Goal: Complete application form

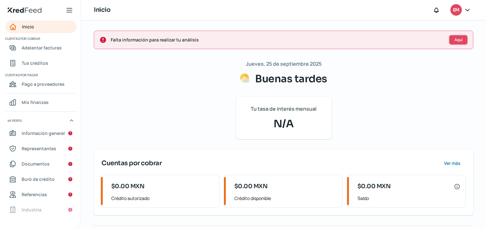
click at [460, 39] on button "Aquí" at bounding box center [458, 40] width 19 height 10
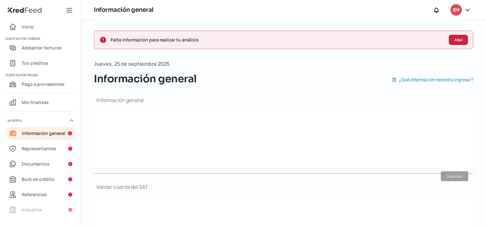
scroll to position [76, 0]
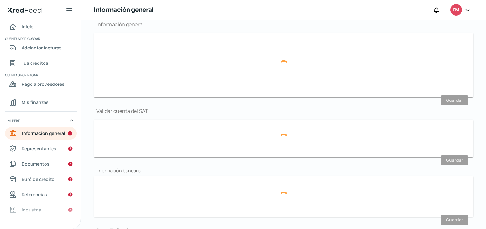
type input "[EMAIL_ADDRESS][DOMAIN_NAME]"
type input "33 - 3723 - 6597"
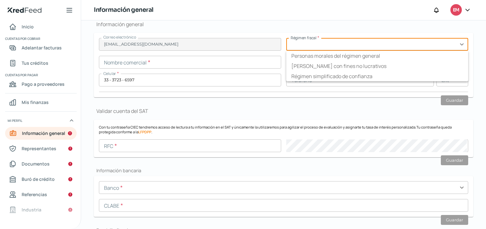
click at [460, 44] on input "text" at bounding box center [377, 44] width 182 height 13
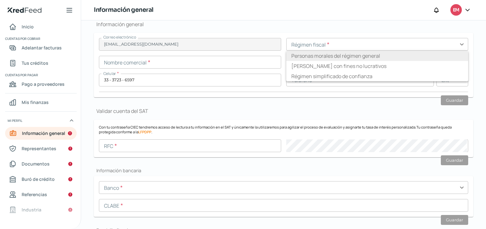
click at [375, 57] on li "Personas morales del régimen general" at bounding box center [377, 56] width 182 height 10
type input "Personas morales del régimen general"
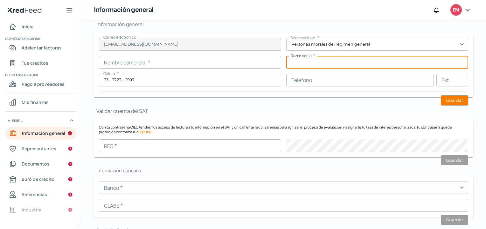
click at [306, 61] on input "text" at bounding box center [377, 62] width 182 height 13
type input "NURSERY BD SAPI DE CV"
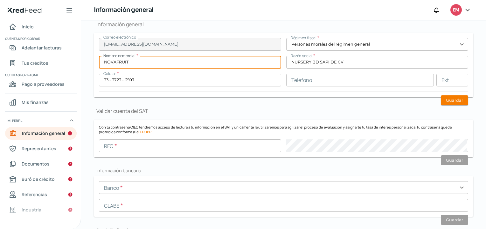
type input "NOVAFRUIT"
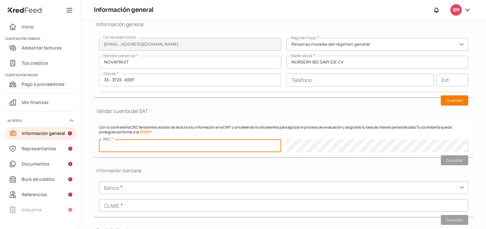
click at [132, 145] on input "text" at bounding box center [190, 145] width 182 height 13
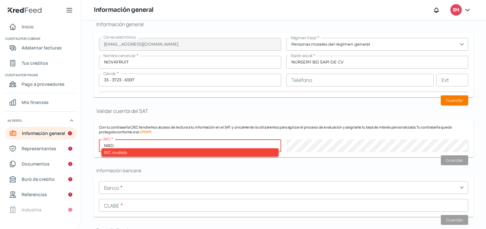
paste input "1904018L5"
type input "NBD1904018L5"
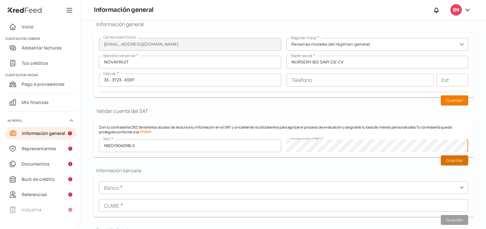
click at [448, 158] on button "Guardar" at bounding box center [454, 160] width 27 height 10
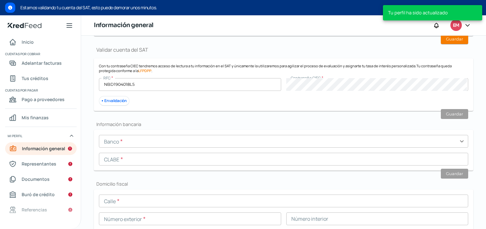
scroll to position [46, 0]
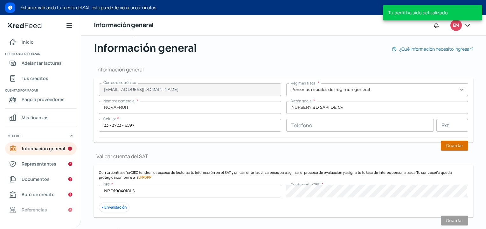
click at [454, 145] on button "Guardar" at bounding box center [454, 145] width 27 height 10
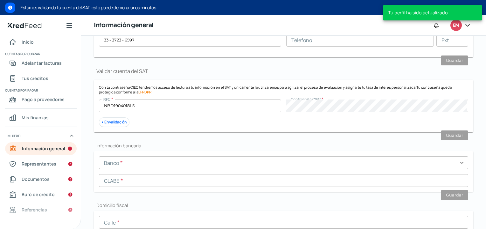
scroll to position [194, 0]
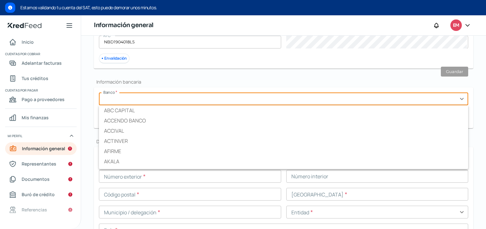
click at [145, 102] on input "text" at bounding box center [284, 98] width 370 height 13
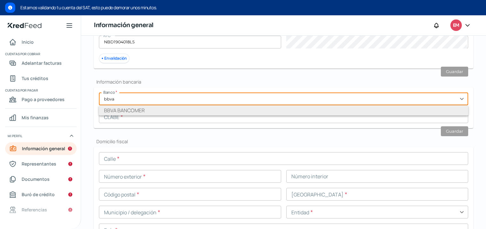
type input "BBVA BANCOMER"
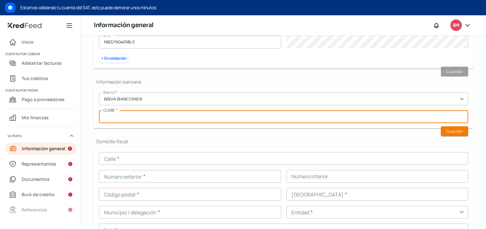
paste input "012180001132117037"
type input "012180001132117037"
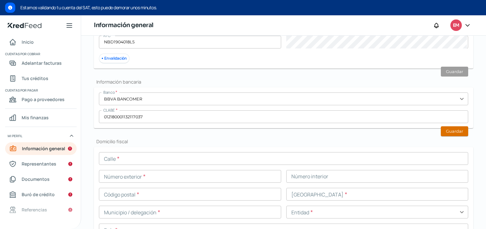
click at [465, 129] on button "Guardar" at bounding box center [454, 131] width 27 height 10
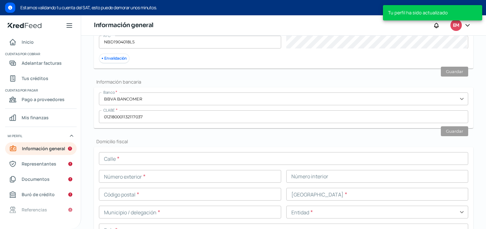
scroll to position [258, 0]
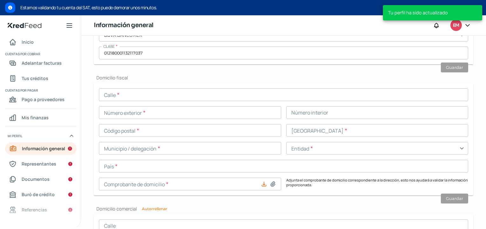
click at [137, 94] on input "text" at bounding box center [284, 94] width 370 height 13
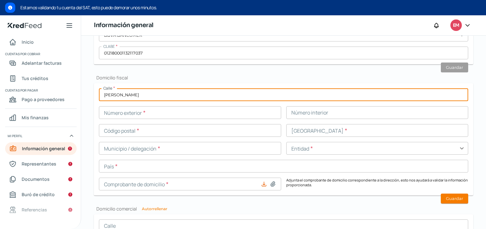
type input "[PERSON_NAME]"
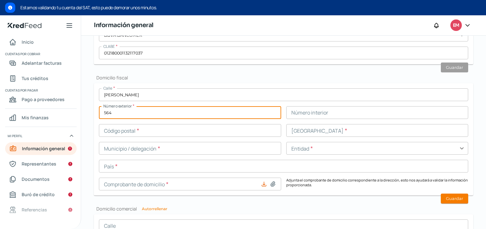
type input "564"
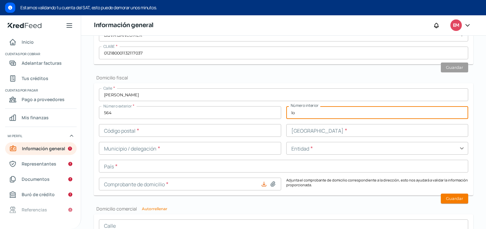
type input "l"
type input "Local C3 Interior 2"
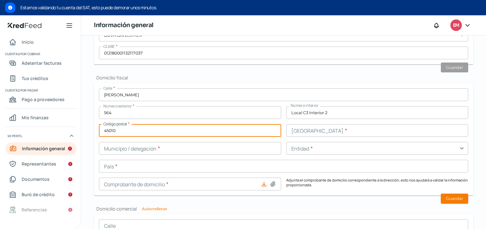
type input "45010"
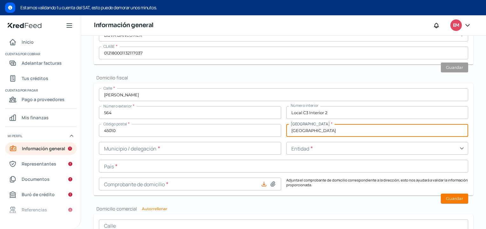
type input "[GEOGRAPHIC_DATA]"
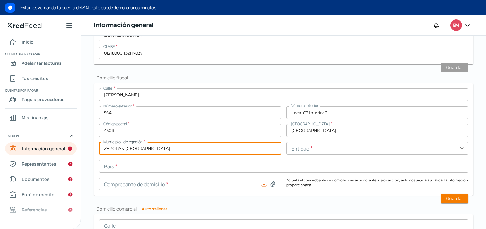
type input "ZAPOPAN [GEOGRAPHIC_DATA]"
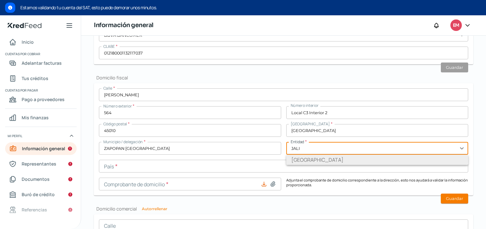
type input "[GEOGRAPHIC_DATA]"
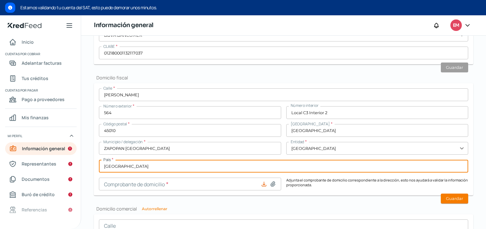
type input "[GEOGRAPHIC_DATA]"
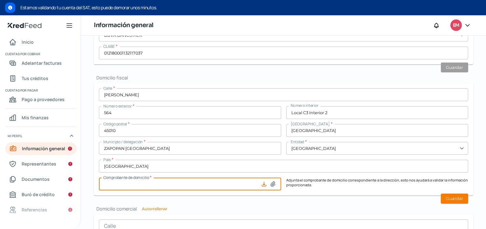
scroll to position [343, 0]
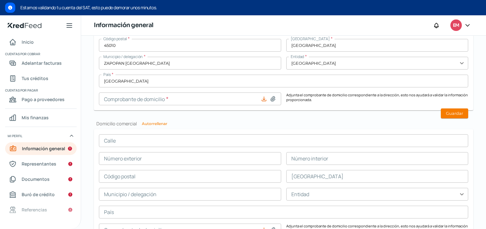
click at [271, 98] on icon at bounding box center [273, 98] width 4 height 5
type input "C:\fakepath\0113211509_202508_C1.pdf"
type input "0113211509_202508_C1.pdf"
click at [460, 111] on button "Guardar" at bounding box center [454, 113] width 27 height 10
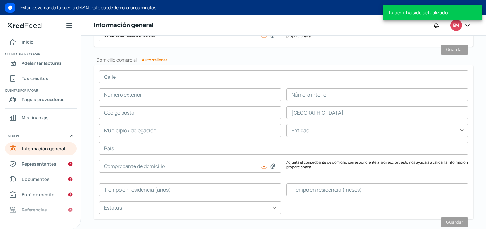
scroll to position [404, 0]
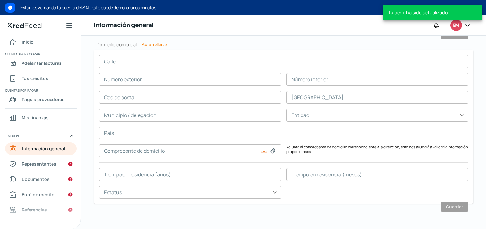
click at [161, 43] on button "Autorrellenar" at bounding box center [154, 45] width 25 height 4
type input "[PERSON_NAME]"
type input "564"
type input "Local C3 Interior 2"
type input "45010"
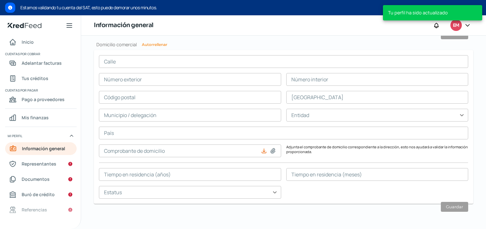
type input "[GEOGRAPHIC_DATA]"
type input "ZAPOPAN [GEOGRAPHIC_DATA]"
type input "[GEOGRAPHIC_DATA]"
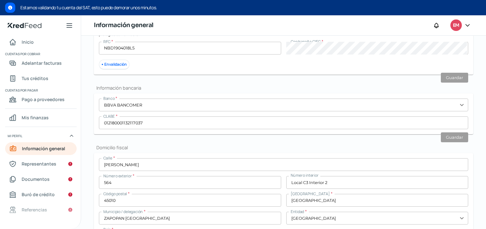
scroll to position [255, 0]
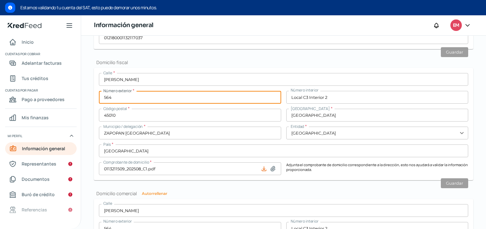
drag, startPoint x: 130, startPoint y: 96, endPoint x: 106, endPoint y: 96, distance: 23.9
click at [94, 97] on form "Calle * [PERSON_NAME] Número exterior * 564 Número interior Local C3 Interior 2…" at bounding box center [284, 124] width 380 height 112
type input "6503"
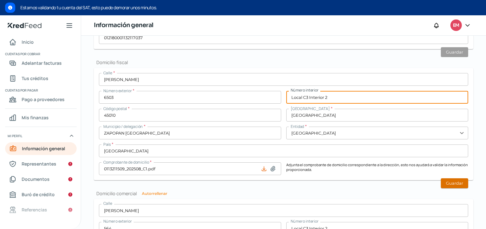
click at [448, 184] on button "Guardar" at bounding box center [454, 183] width 27 height 10
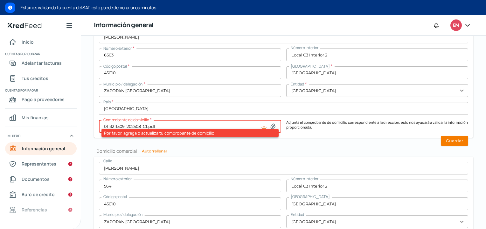
scroll to position [319, 0]
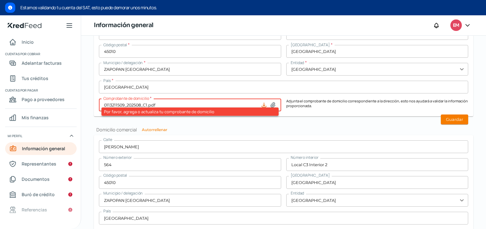
click at [191, 126] on h2 "Domicilio comercial Autorrellenar" at bounding box center [284, 129] width 380 height 6
click at [224, 104] on input "0113211509_202508_C1.pdf" at bounding box center [190, 104] width 182 height 13
type input "C:\fakepath\0113211509_202508_C1.pdf"
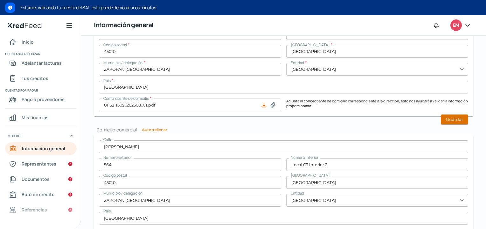
click at [450, 119] on button "Guardar" at bounding box center [454, 119] width 27 height 10
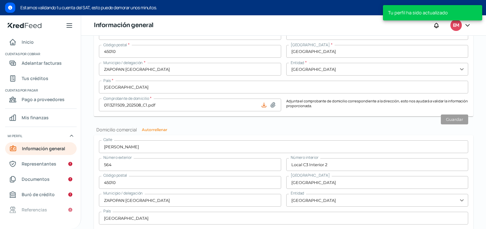
click at [157, 128] on button "Autorrellenar" at bounding box center [154, 130] width 25 height 4
type input "6503"
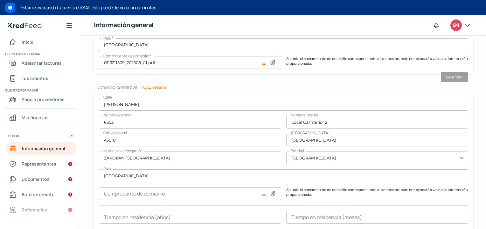
scroll to position [404, 0]
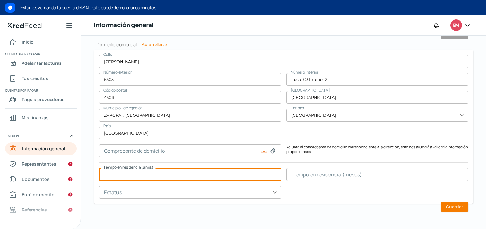
click at [136, 174] on input "text" at bounding box center [190, 174] width 182 height 13
type input "4"
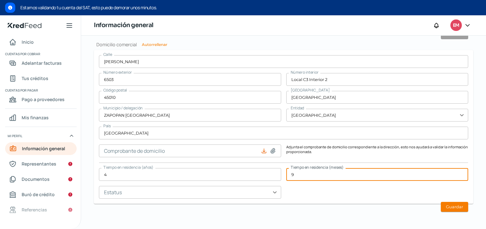
type input "9"
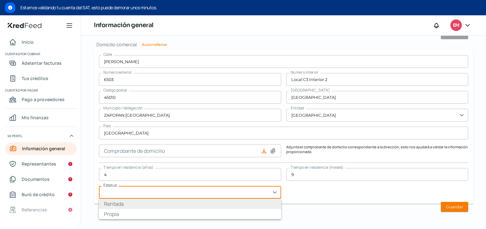
click at [125, 203] on li "Rentada" at bounding box center [190, 203] width 182 height 10
type input "Rentada"
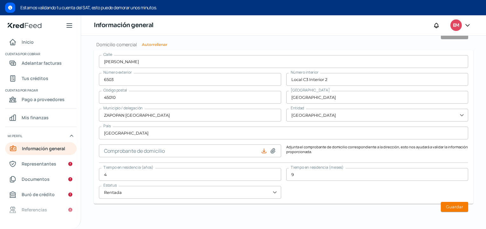
click at [332, 190] on div "[STREET_ADDRESS][PERSON_NAME] Número interior Local C3 Interior 2 Código postal…" at bounding box center [284, 126] width 370 height 143
click at [451, 208] on button "Guardar" at bounding box center [454, 206] width 27 height 10
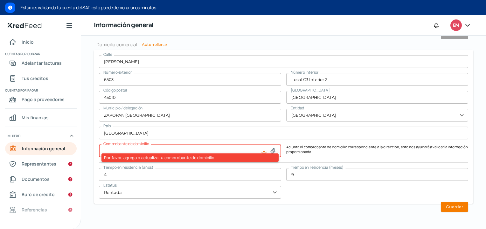
click at [275, 151] on div at bounding box center [270, 150] width 18 height 6
click at [233, 149] on input at bounding box center [190, 150] width 182 height 13
type input "C:\fakepath\0113211509_202508_C1.pdf"
type input "0113211509_202508_C1.pdf"
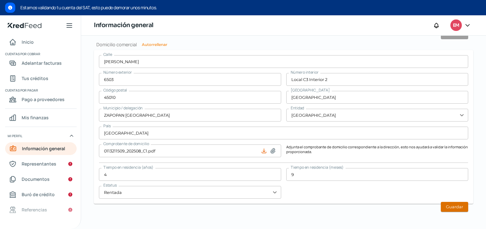
click at [461, 206] on button "Guardar" at bounding box center [454, 206] width 27 height 10
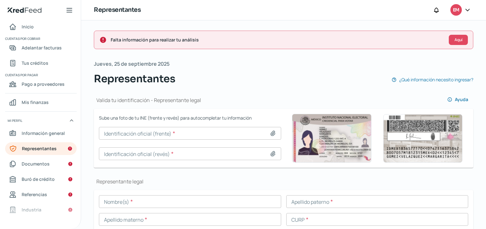
scroll to position [85, 0]
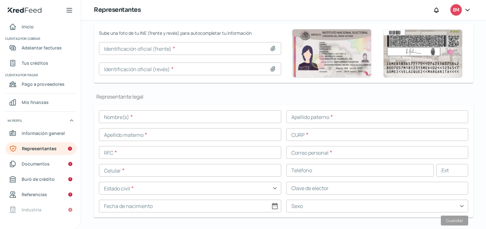
click at [273, 49] on icon at bounding box center [273, 48] width 4 height 5
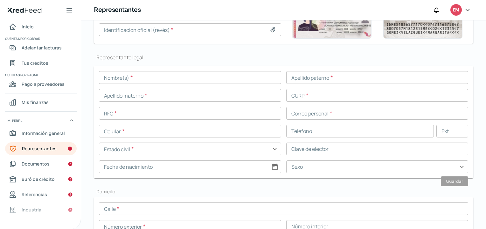
scroll to position [60, 0]
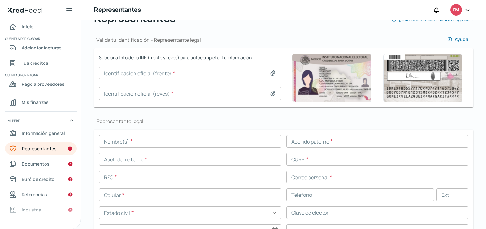
click at [271, 72] on icon at bounding box center [273, 73] width 4 height 5
type input "C:\fakepath\[PERSON_NAME] Frente.JPG"
type input "[PERSON_NAME] Frente.JPG"
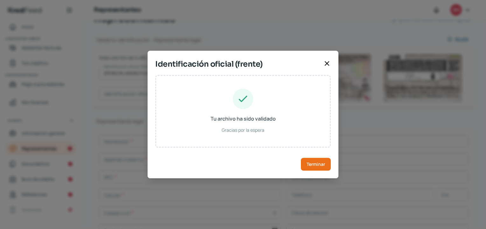
type input "[PERSON_NAME]"
type input "MEOF741129HDFNCR03"
type input "MNOCFR74112909H200"
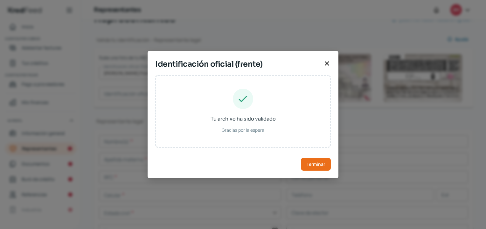
type input "[DATE]"
type input "Hombre"
click at [320, 164] on span "Terminar" at bounding box center [316, 164] width 18 height 4
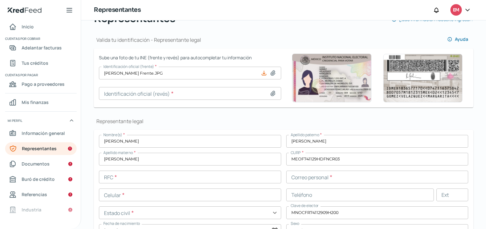
click at [271, 95] on icon at bounding box center [273, 93] width 4 height 5
type input "C:\fakepath\[PERSON_NAME].JPG"
type input "[PERSON_NAME].JPG"
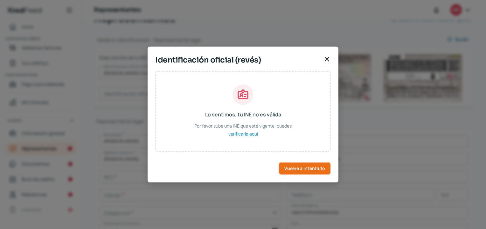
click at [307, 171] on button "Vuelve a intentarlo" at bounding box center [305, 168] width 52 height 13
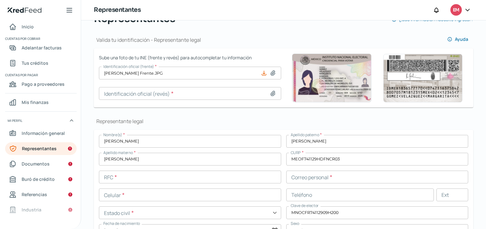
click at [270, 92] on icon at bounding box center [273, 93] width 6 height 6
type input "C:\fakepath\[PERSON_NAME].JPG"
type input "[PERSON_NAME].JPG"
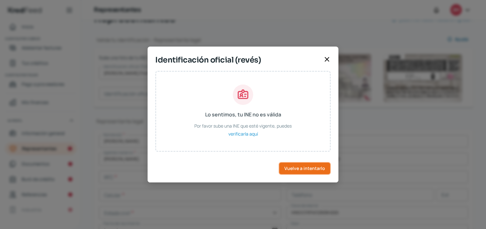
click at [314, 167] on span "Vuelve a intentarlo" at bounding box center [305, 168] width 41 height 4
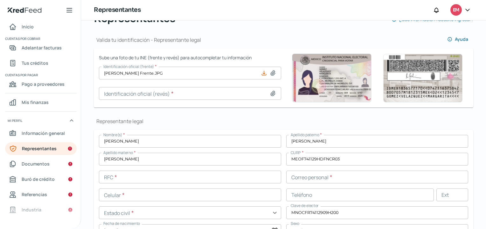
scroll to position [103, 0]
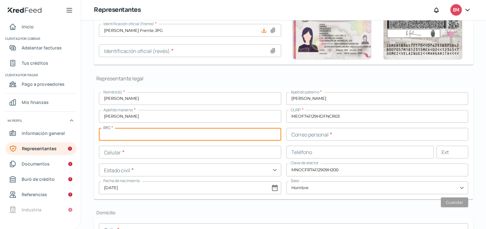
click at [151, 136] on input "text" at bounding box center [190, 134] width 182 height 13
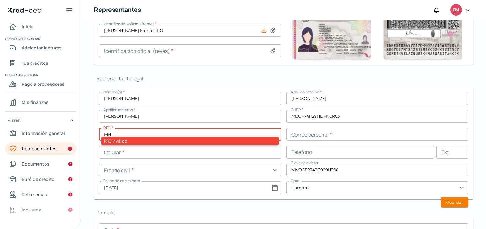
type input "M"
type input "MEOF741129AS1"
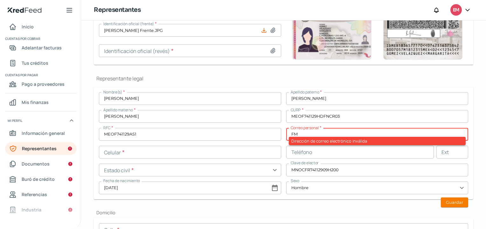
type input "F"
type input "[EMAIL_ADDRESS][DOMAIN_NAME]"
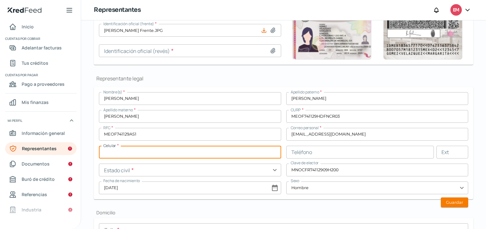
click at [134, 157] on input "text" at bounding box center [190, 151] width 182 height 13
type input "33 - 1518 - 6007"
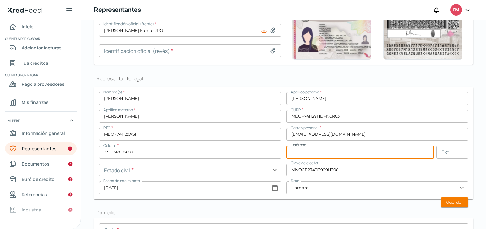
click at [275, 171] on input "text" at bounding box center [190, 169] width 182 height 13
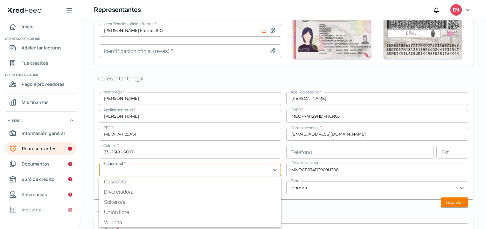
click at [177, 167] on input "text" at bounding box center [190, 169] width 182 height 13
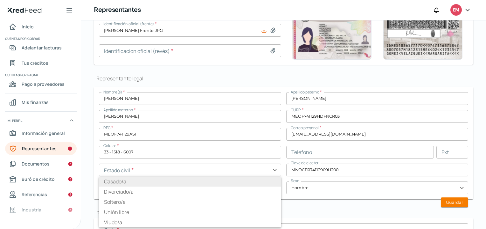
click at [99, 180] on li "Casado/a" at bounding box center [190, 181] width 182 height 10
type input "Casado/a"
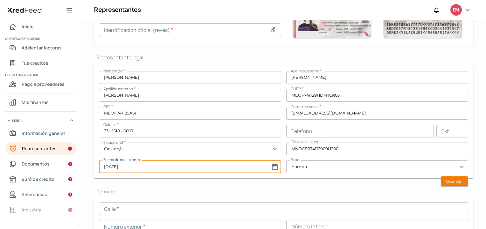
scroll to position [187, 0]
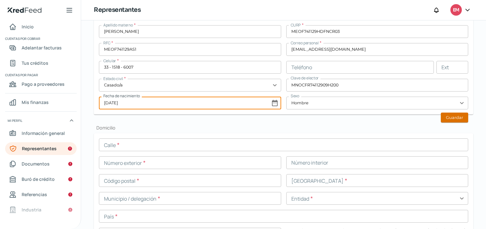
click at [455, 114] on button "Guardar" at bounding box center [454, 117] width 27 height 10
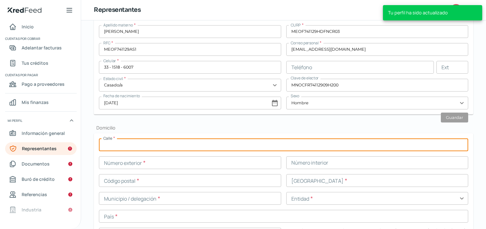
click at [137, 145] on input "text" at bounding box center [284, 144] width 370 height 13
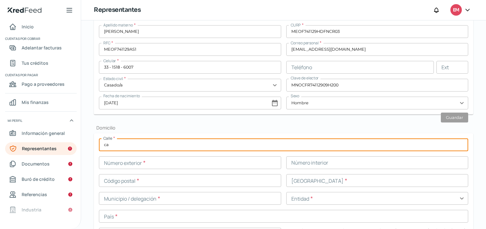
type input "c"
type input "AVIACION"
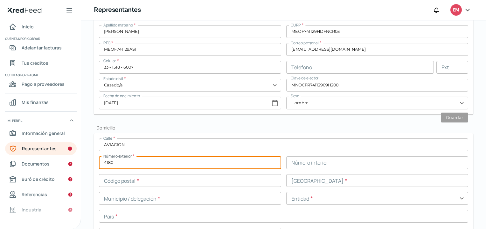
type input "4180"
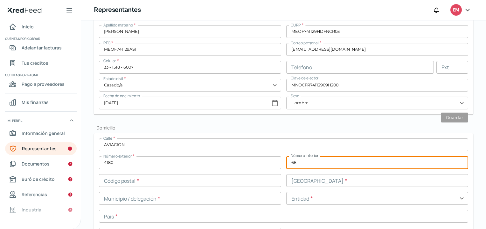
type input "66"
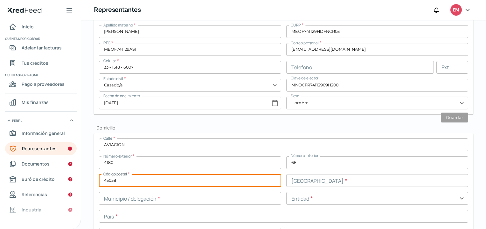
type input "45058"
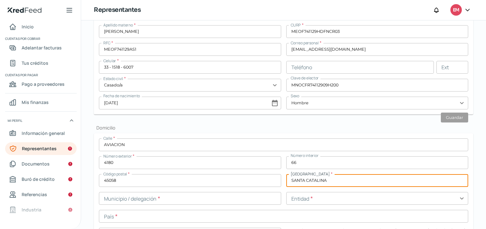
type input "SANTA CATALINA"
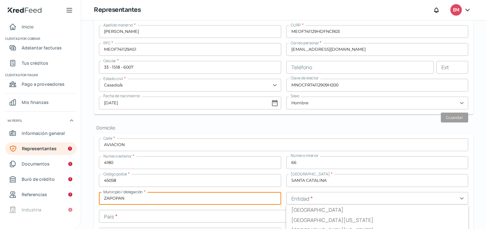
type input "ZAPOPAN"
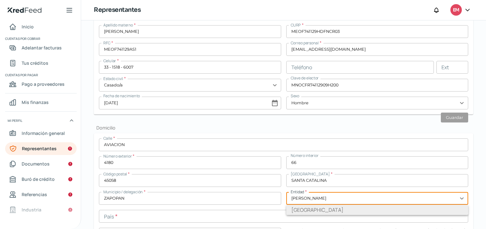
click at [303, 211] on li "[GEOGRAPHIC_DATA]" at bounding box center [377, 209] width 182 height 10
type input "[GEOGRAPHIC_DATA]"
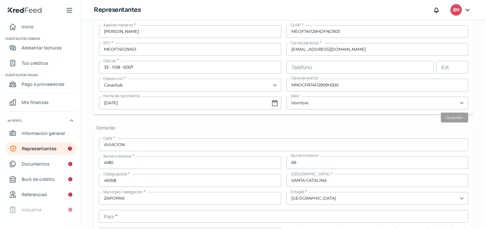
click at [260, 127] on h2 "Domicilio" at bounding box center [284, 127] width 380 height 6
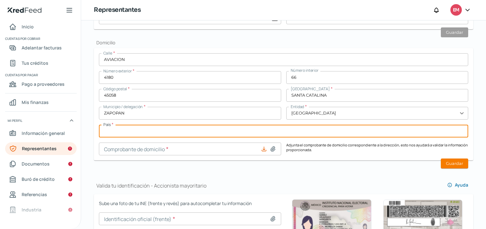
click at [136, 129] on input "text" at bounding box center [284, 130] width 370 height 13
type input "[GEOGRAPHIC_DATA]"
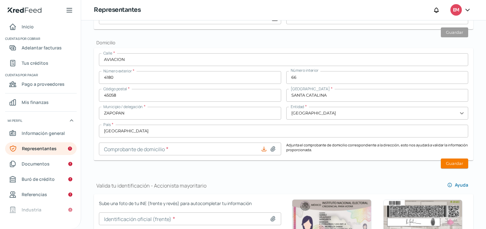
click at [271, 148] on icon at bounding box center [273, 148] width 6 height 6
click at [272, 148] on icon at bounding box center [273, 148] width 4 height 5
type input "C:\fakepath\ReciboSiapaCta000010756781 (1).pdf"
type input "ReciboSiapaCta000010756781 (1).pdf"
click at [457, 164] on button "Guardar" at bounding box center [454, 163] width 27 height 10
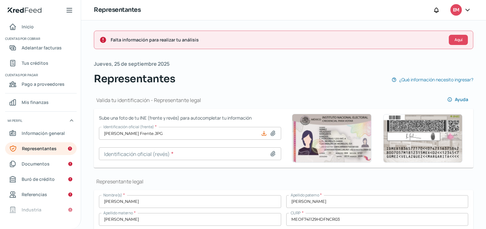
scroll to position [127, 0]
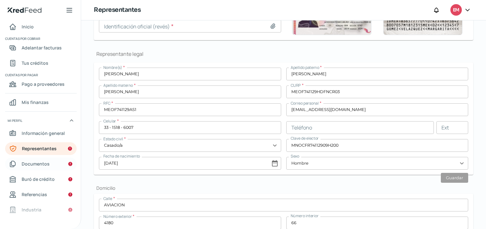
click at [37, 165] on span "Documentos" at bounding box center [36, 163] width 28 height 8
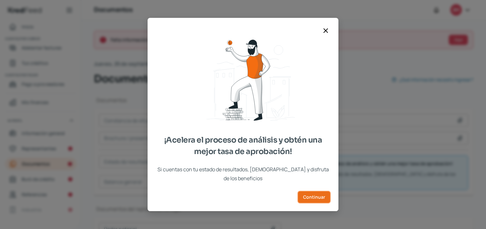
click at [316, 194] on span "Continuar" at bounding box center [314, 196] width 22 height 4
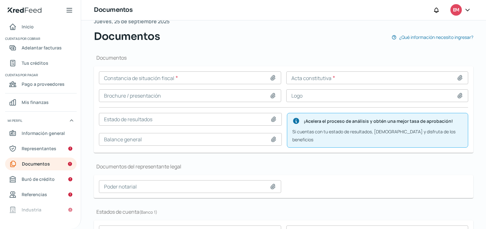
scroll to position [64, 0]
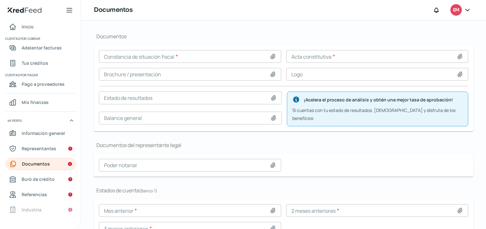
click at [272, 54] on icon at bounding box center [273, 56] width 6 height 6
type input "C:\fakepath\NBD [PERSON_NAME] de Situacion Fiscal.pdf"
type input "NBD [PERSON_NAME] de Situacion Fiscal.pdf"
click at [457, 55] on icon at bounding box center [460, 56] width 6 height 6
type input "C:\fakepath\2019 NBD Aacta Constitutiva No 16,877.pdf"
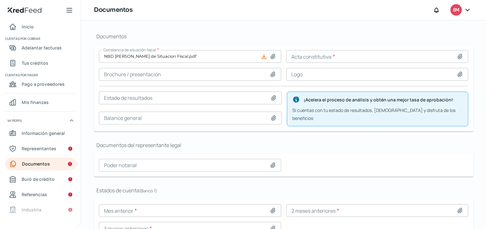
type input "2019 NBD Aacta Constitutiva No 16,877.pdf"
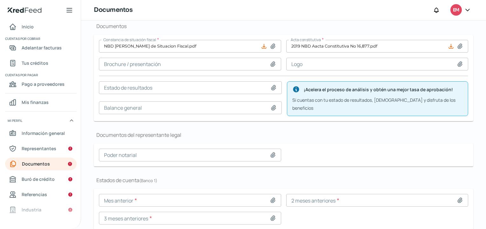
scroll to position [95, 0]
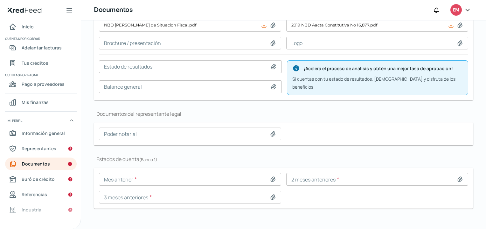
click at [272, 131] on icon at bounding box center [273, 133] width 4 height 5
type input "C:\fakepath\2022 NBD Asamblea Poder y Camb Dom N° 21,282 y RPPC Comp.pdf"
type input "2022 NBD Asamblea Poder y Camb Dom N° 21,282 y RPPC Comp.pdf"
click at [272, 177] on icon at bounding box center [273, 179] width 4 height 5
type input "C:\fakepath\0113211703_202508_C1.pdf"
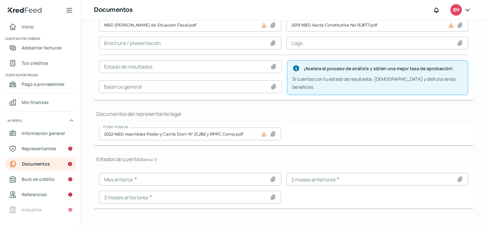
type input "0113211703_202508_C1.pdf"
click at [460, 177] on icon at bounding box center [460, 179] width 4 height 5
type input "C:\fakepath\0113211703_202507_C1.pdf"
type input "0113211703_202507_C1.pdf"
click at [272, 194] on icon at bounding box center [273, 197] width 6 height 6
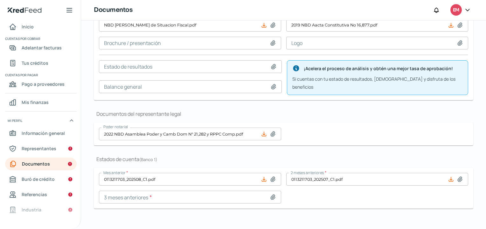
type input "C:\fakepath\0113211703_202506_C1.pdf"
type input "0113211703_202506_C1.pdf"
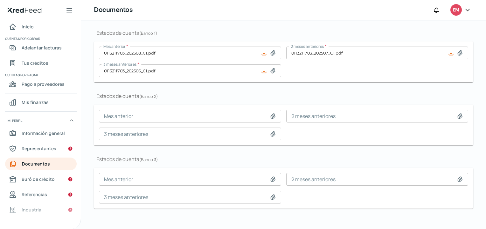
scroll to position [160, 0]
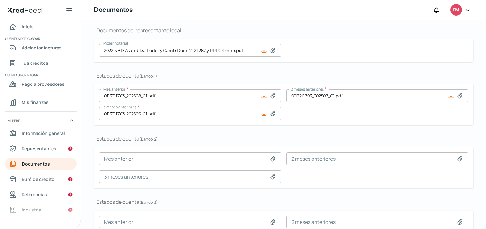
click at [271, 156] on icon at bounding box center [273, 158] width 4 height 5
click at [274, 173] on icon at bounding box center [273, 176] width 6 height 6
type input "C:\fakepath\0113211762_202506_C1.pdf"
type input "0113211762_202506_C1.pdf"
click at [454, 156] on input at bounding box center [377, 158] width 182 height 13
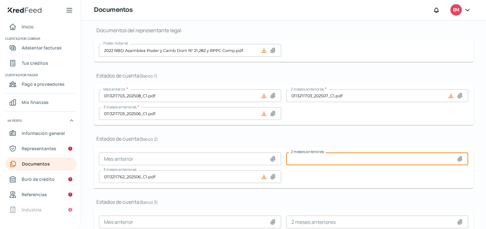
type input "C:\fakepath\0113211762_202507_C1.pdf"
type input "0113211762_202507_C1.pdf"
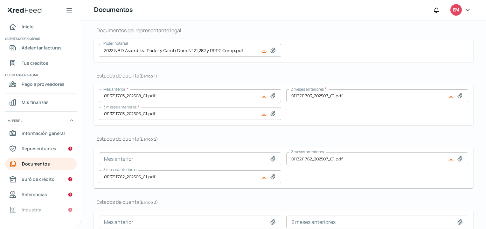
click at [273, 156] on icon at bounding box center [273, 158] width 4 height 5
type input "C:\fakepath\0113211762_202508_C1.pdf"
type input "0113211762_202508_C1.pdf"
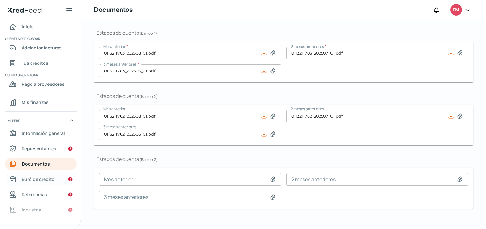
click at [37, 179] on span "Buró de crédito" at bounding box center [38, 179] width 33 height 8
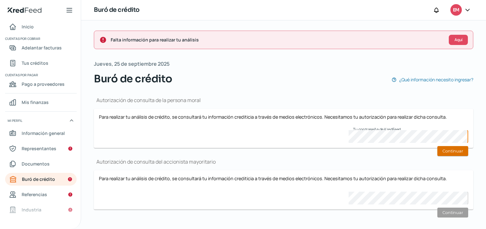
click at [457, 150] on button "Continuar" at bounding box center [453, 151] width 31 height 10
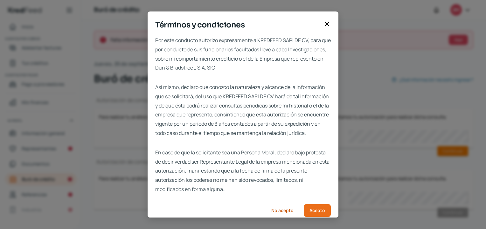
scroll to position [16, 0]
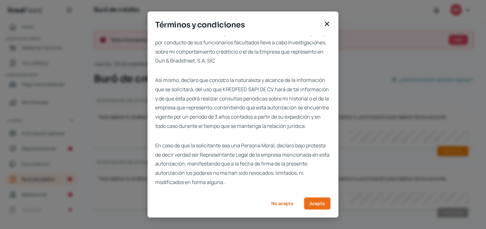
click at [310, 201] on span "Acepto" at bounding box center [318, 203] width 16 height 4
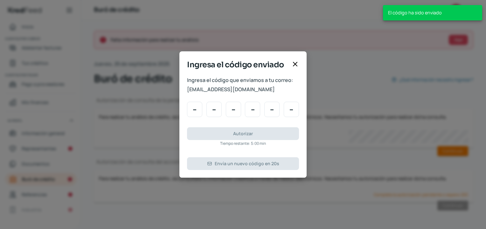
scroll to position [0, 0]
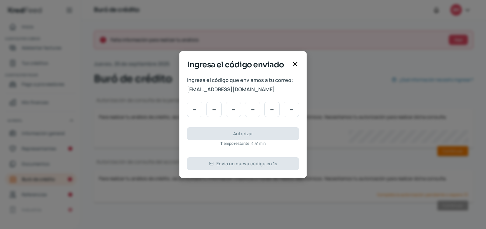
click at [295, 61] on icon at bounding box center [296, 64] width 8 height 8
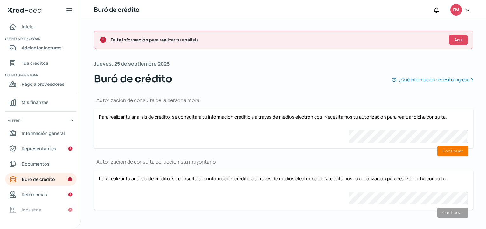
scroll to position [5, 0]
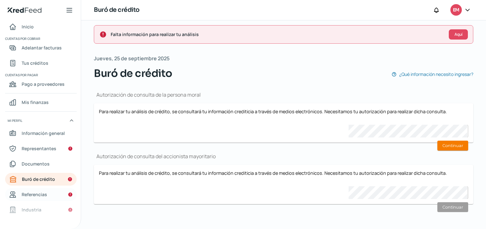
click at [26, 196] on span "Referencias" at bounding box center [34, 194] width 25 height 8
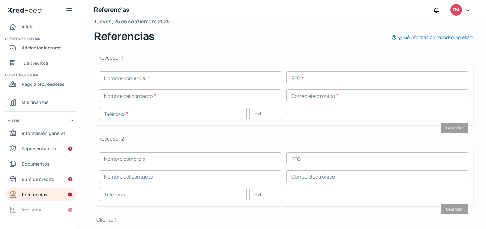
scroll to position [40, 0]
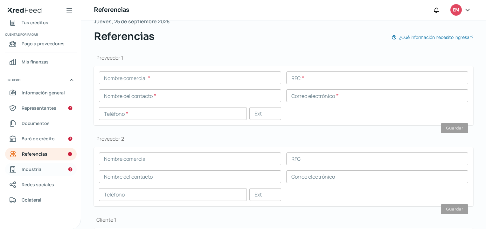
click at [41, 171] on span "Industria" at bounding box center [32, 169] width 20 height 8
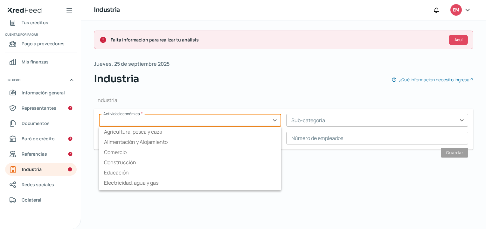
click at [277, 120] on input "text" at bounding box center [190, 120] width 182 height 13
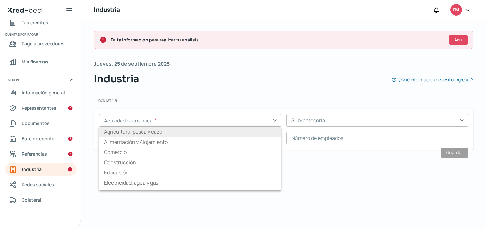
click at [163, 132] on li "Agricultura, pesca y caza" at bounding box center [190, 131] width 182 height 10
type input "Agricultura, pesca y caza"
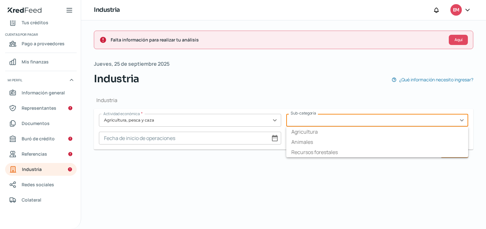
click at [397, 122] on input "text" at bounding box center [377, 120] width 182 height 13
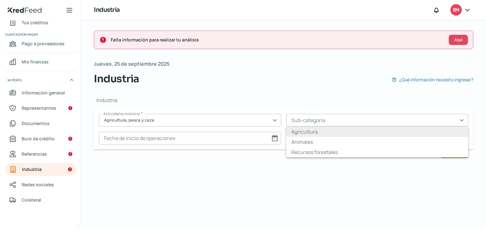
click at [314, 131] on li "Agricultura" at bounding box center [377, 131] width 182 height 10
type input "Agricultura"
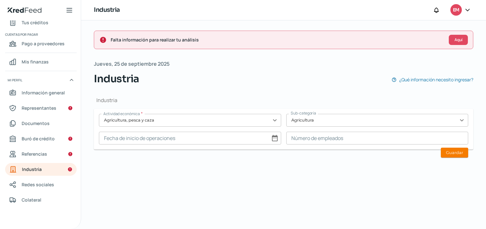
click at [277, 139] on input at bounding box center [190, 137] width 182 height 13
select select "8"
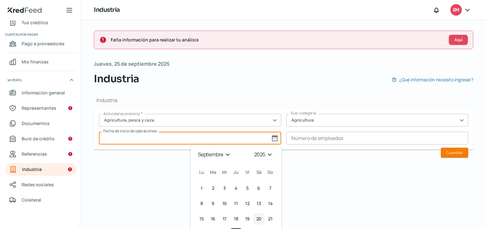
scroll to position [34, 0]
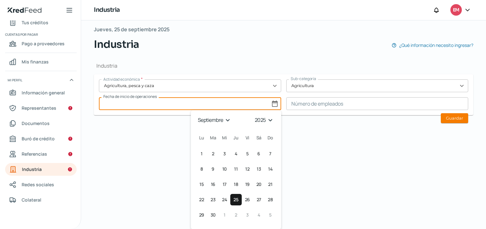
click at [267, 119] on select "1925 1926 1927 1928 1929 1930 1931 1932 1933 1934 1935 1936 1937 1938 1939 1940…" at bounding box center [265, 120] width 23 height 10
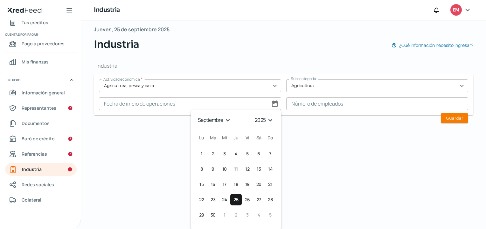
select select "2019"
click at [254, 115] on select "1925 1926 1927 1928 1929 1930 1931 1932 1933 1934 1935 1936 1937 1938 1939 1940…" at bounding box center [265, 120] width 23 height 10
click at [230, 119] on select "enero febrero marzo [PERSON_NAME] junio [PERSON_NAME] septiembre octubre noviem…" at bounding box center [214, 120] width 37 height 10
select select "3"
click at [196, 115] on select "enero febrero marzo [PERSON_NAME] junio [PERSON_NAME] septiembre octubre noviem…" at bounding box center [214, 120] width 37 height 10
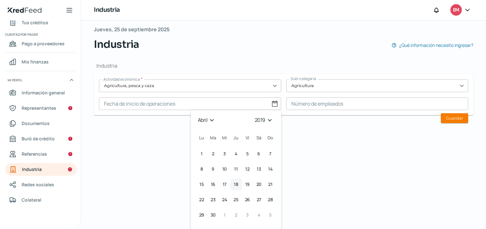
click at [237, 186] on button "18 18º abril (jueves)" at bounding box center [235, 183] width 11 height 11
type input "[DATE]"
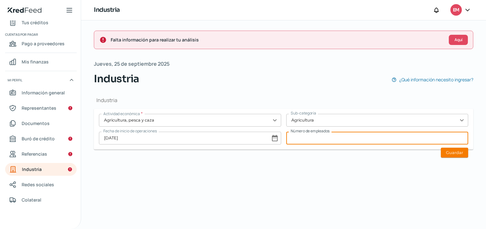
click at [363, 136] on input at bounding box center [377, 137] width 182 height 13
type input "350"
drag, startPoint x: 322, startPoint y: 139, endPoint x: 179, endPoint y: 124, distance: 144.3
click at [179, 124] on div "Actividad económica * Agricultura, pesca y caza expand_more Sub-categoría Agric…" at bounding box center [284, 129] width 370 height 31
drag, startPoint x: 319, startPoint y: 138, endPoint x: 230, endPoint y: 136, distance: 88.8
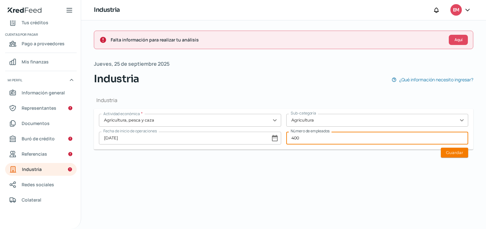
click at [230, 138] on div "Actividad económica * Agricultura, pesca y caza expand_more Sub-categoría Agric…" at bounding box center [284, 129] width 370 height 31
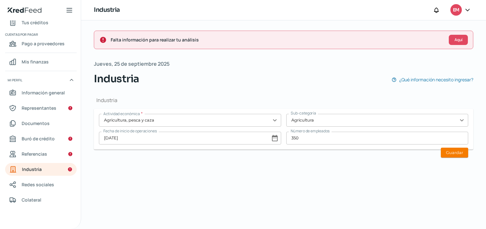
drag, startPoint x: 326, startPoint y: 131, endPoint x: 315, endPoint y: 135, distance: 10.9
click at [315, 135] on div "Número de empleados 350" at bounding box center [377, 137] width 182 height 13
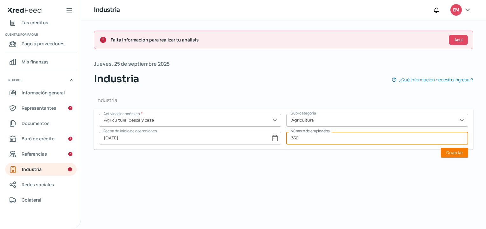
drag, startPoint x: 311, startPoint y: 137, endPoint x: 272, endPoint y: 137, distance: 38.2
click at [274, 138] on div "Actividad económica * Agricultura, pesca y caza expand_more Sub-categoría Agric…" at bounding box center [284, 129] width 370 height 31
type input "300"
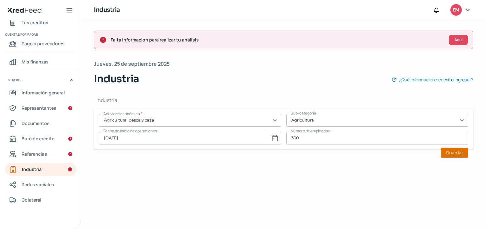
click at [448, 150] on button "Guardar" at bounding box center [454, 152] width 27 height 10
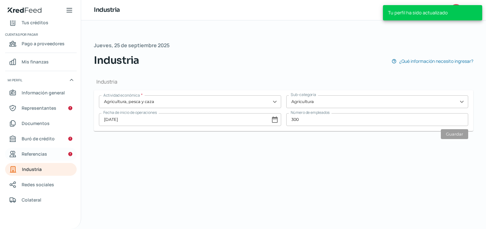
click at [30, 153] on span "Referencias" at bounding box center [34, 154] width 25 height 8
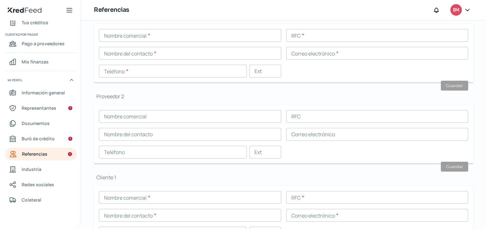
scroll to position [191, 0]
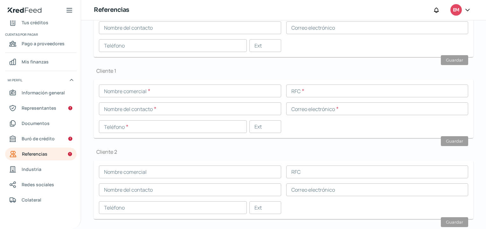
click at [177, 92] on input "text" at bounding box center [190, 90] width 182 height 13
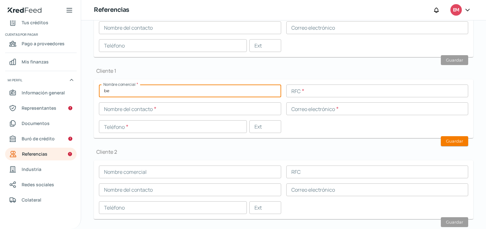
type input "b"
type input "BERRIES PARADISE"
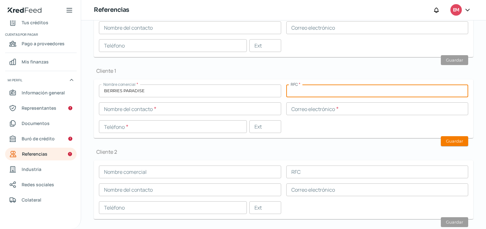
paste input "BPA090717UB4"
type input "BPA090717UB4"
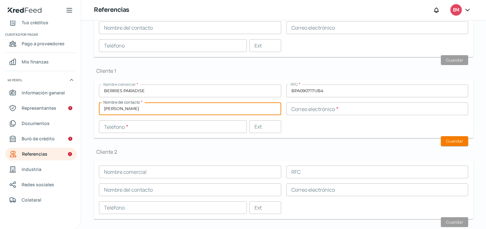
type input "[PERSON_NAME]"
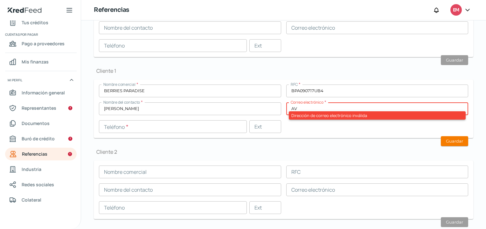
type input "A"
type input "[PERSON_NAME][EMAIL_ADDRESS][DOMAIN_NAME]"
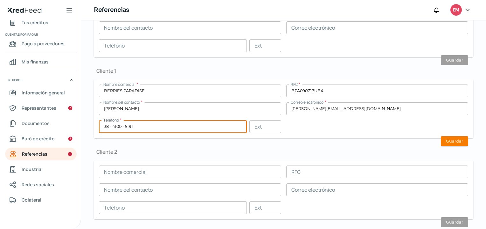
type input "38 - 4100 - 5191"
click at [313, 151] on h1 "Cliente 2" at bounding box center [284, 151] width 380 height 7
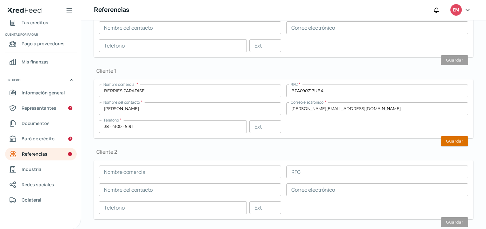
click at [455, 141] on button "Guardar" at bounding box center [454, 141] width 27 height 10
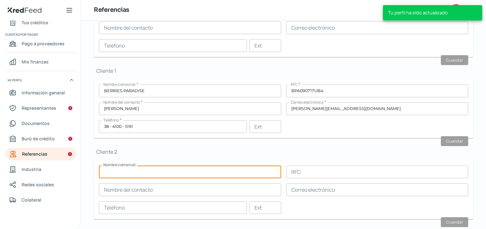
click at [133, 169] on input "text" at bounding box center [190, 171] width 182 height 13
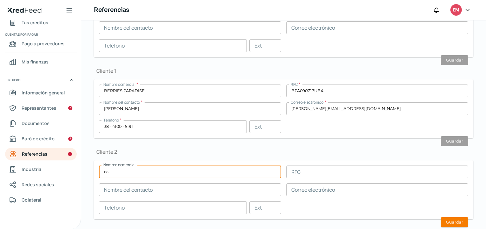
type input "c"
type input "g"
type input "GIANTBERRIES [GEOGRAPHIC_DATA]"
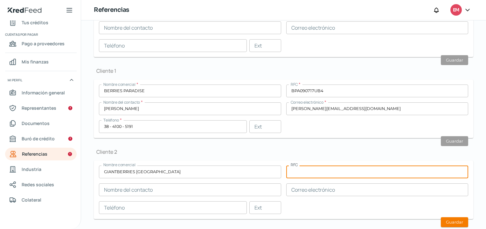
paste input "GBF131024LX3"
type input "GBF131024LX3"
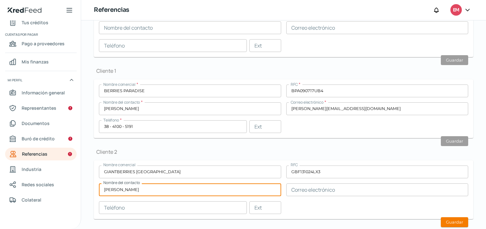
click at [136, 191] on input "[PERSON_NAME]" at bounding box center [190, 189] width 182 height 13
click at [146, 187] on input "[PERSON_NAME]" at bounding box center [190, 189] width 182 height 13
type input "[PERSON_NAME]"
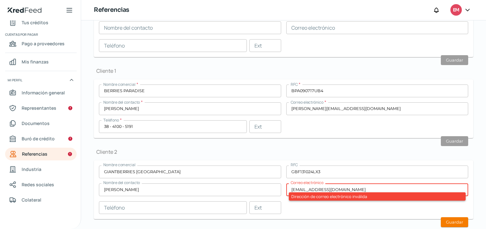
type input "[EMAIL_ADDRESS][DOMAIN_NAME]"
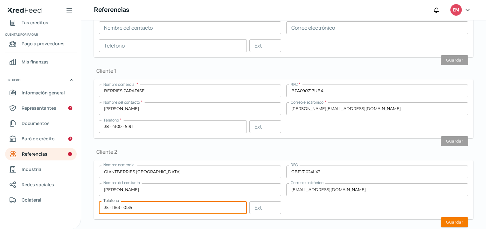
type input "35 - 1163 - 0135"
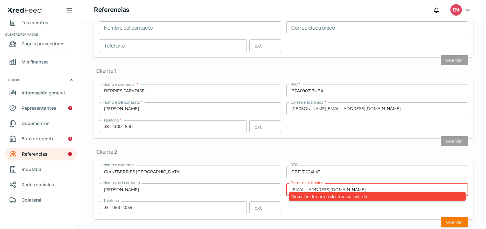
type input "[EMAIL_ADDRESS][DOMAIN_NAME]"
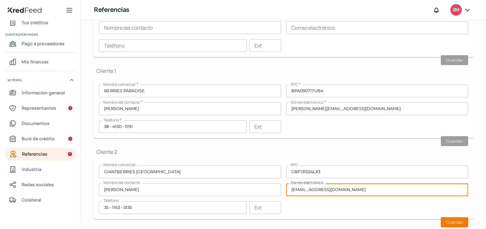
scroll to position [206, 0]
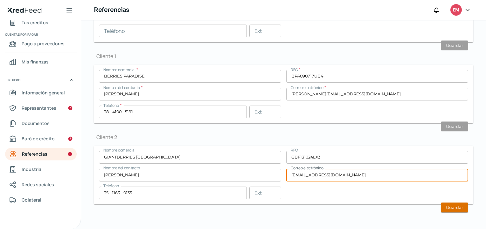
click at [448, 204] on button "Guardar" at bounding box center [454, 207] width 27 height 10
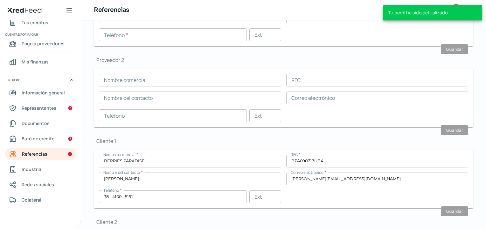
scroll to position [57, 0]
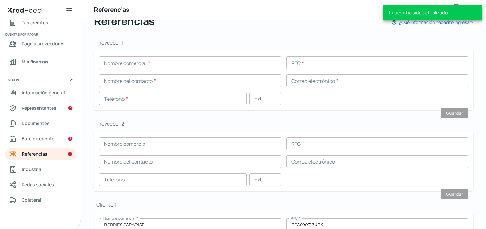
click at [135, 62] on input "text" at bounding box center [190, 62] width 182 height 13
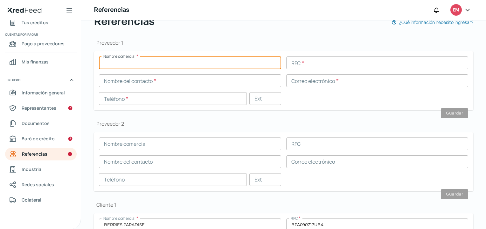
paste input "[PERSON_NAME] [PERSON_NAME]"
type input "[PERSON_NAME] [PERSON_NAME]"
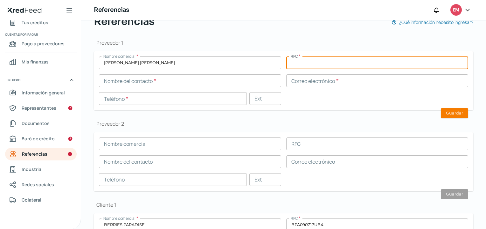
paste input "LACC7102013R6"
type input "LACC7102013R6"
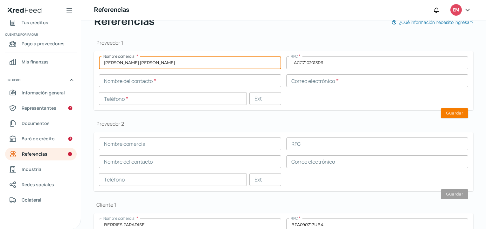
drag, startPoint x: 182, startPoint y: 65, endPoint x: 97, endPoint y: 61, distance: 85.7
click at [97, 61] on form "Nombre comercial * [PERSON_NAME] [PERSON_NAME] RFC * LACC7102013R6 Nombre del c…" at bounding box center [284, 80] width 380 height 59
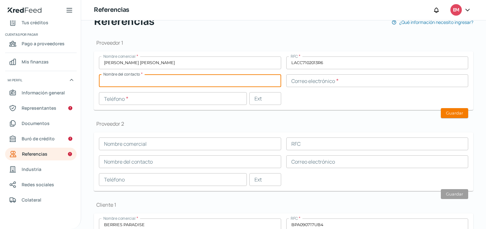
click at [197, 78] on input "text" at bounding box center [190, 80] width 182 height 13
paste input "[PERSON_NAME] [PERSON_NAME]"
type input "[PERSON_NAME] [PERSON_NAME]"
